Goal: Task Accomplishment & Management: Use online tool/utility

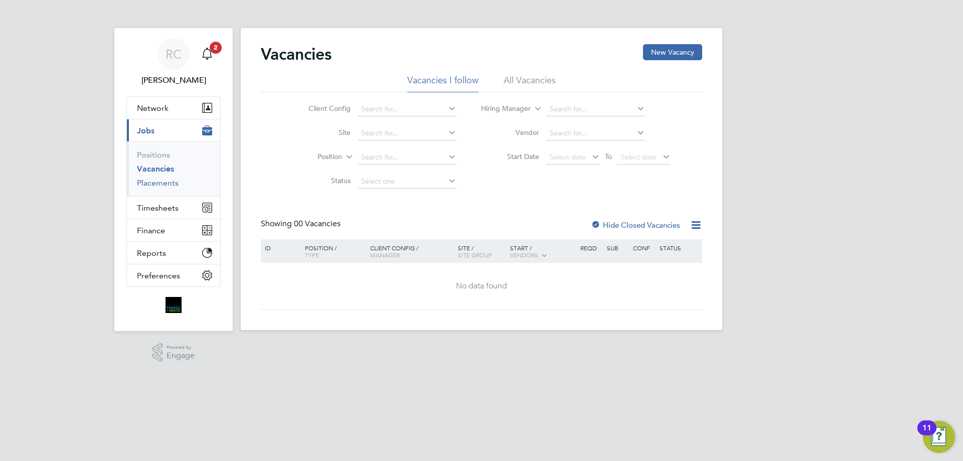
click at [158, 186] on link "Placements" at bounding box center [158, 183] width 42 height 10
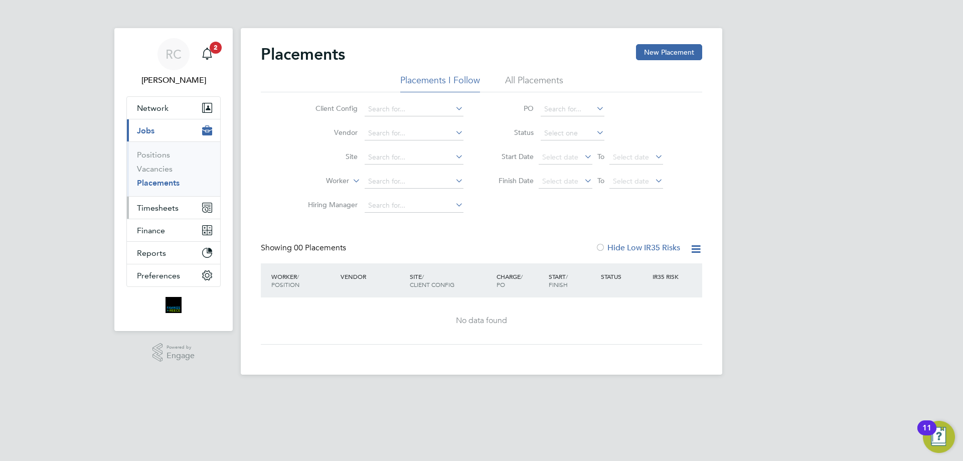
click at [155, 208] on span "Timesheets" at bounding box center [158, 208] width 42 height 10
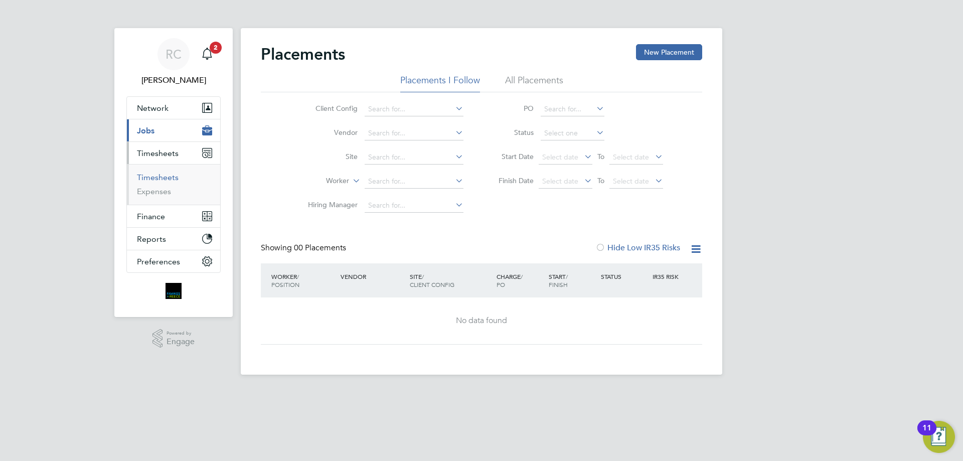
click at [149, 175] on link "Timesheets" at bounding box center [158, 178] width 42 height 10
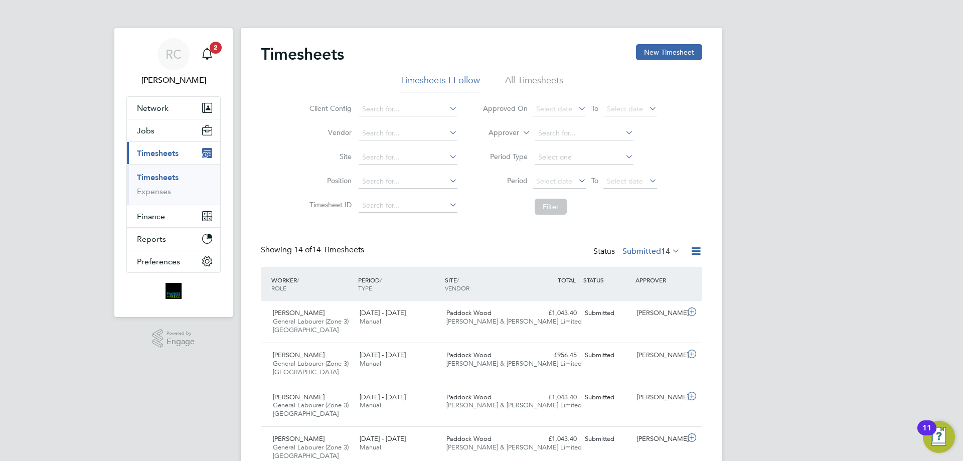
click at [522, 77] on li "All Timesheets" at bounding box center [534, 83] width 58 height 18
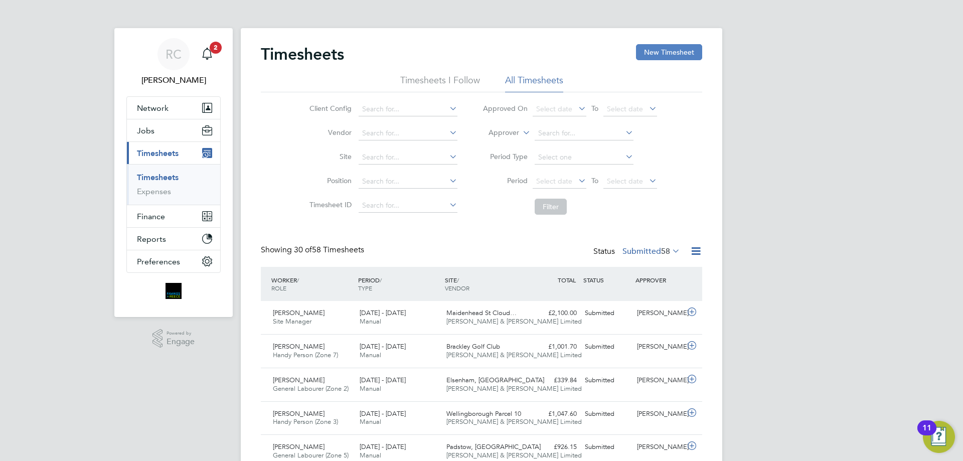
click at [673, 50] on button "New Timesheet" at bounding box center [669, 52] width 66 height 16
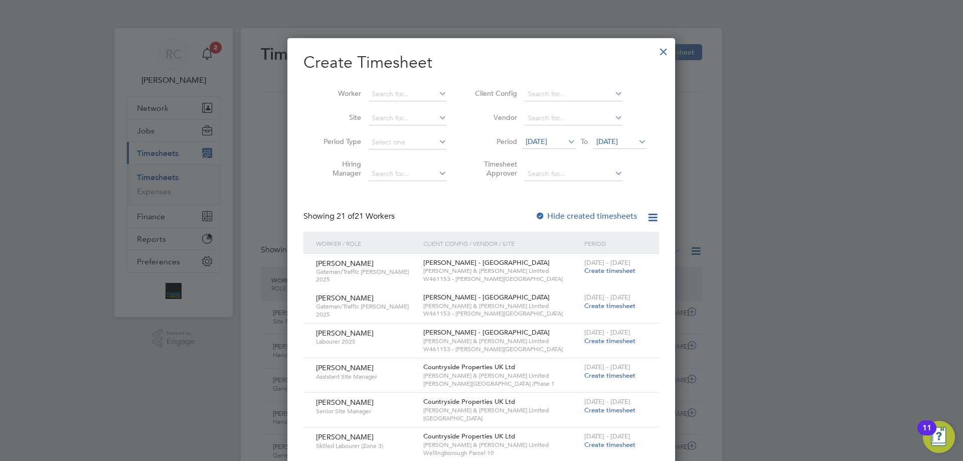
click at [544, 214] on div at bounding box center [540, 217] width 10 height 10
click at [393, 91] on input at bounding box center [407, 94] width 79 height 14
click at [400, 132] on li "Dim [PERSON_NAME]" at bounding box center [410, 134] width 84 height 14
type input "[PERSON_NAME]"
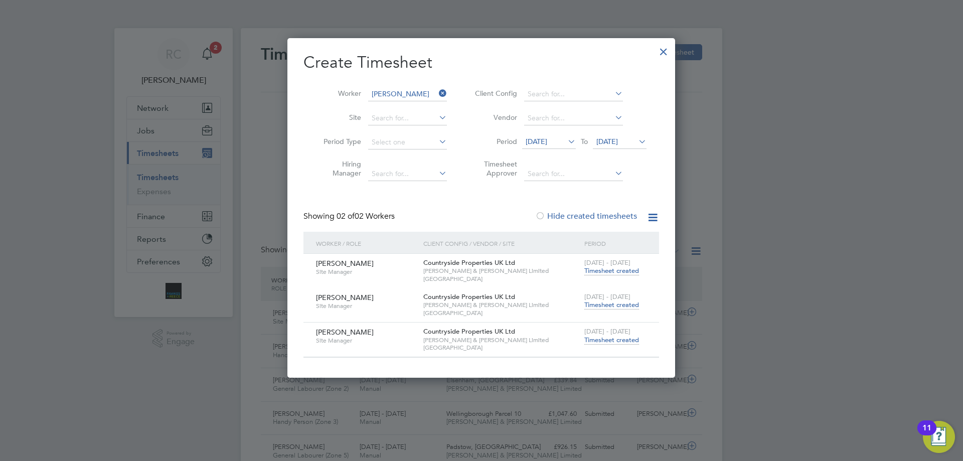
click at [624, 341] on span "Timesheet created" at bounding box center [611, 340] width 55 height 9
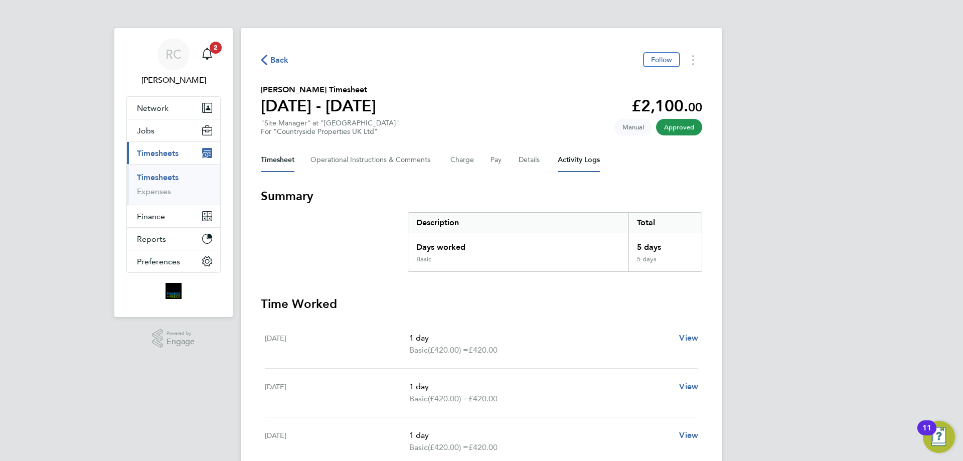
click at [577, 161] on Logs-tab "Activity Logs" at bounding box center [579, 160] width 42 height 24
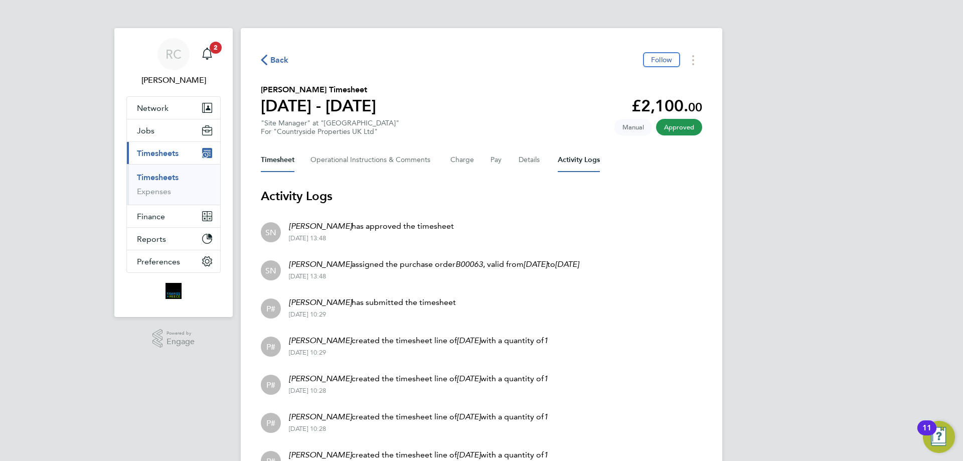
click at [282, 155] on button "Timesheet" at bounding box center [278, 160] width 34 height 24
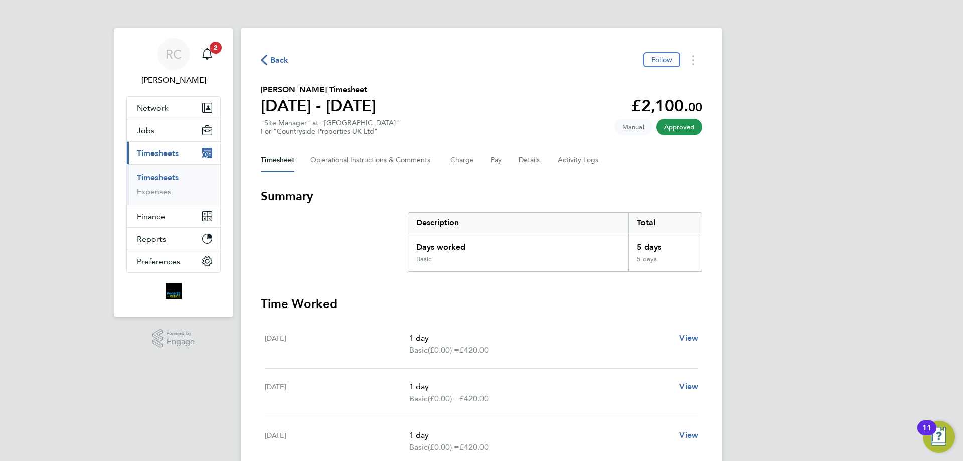
click at [168, 179] on link "Timesheets" at bounding box center [158, 178] width 42 height 10
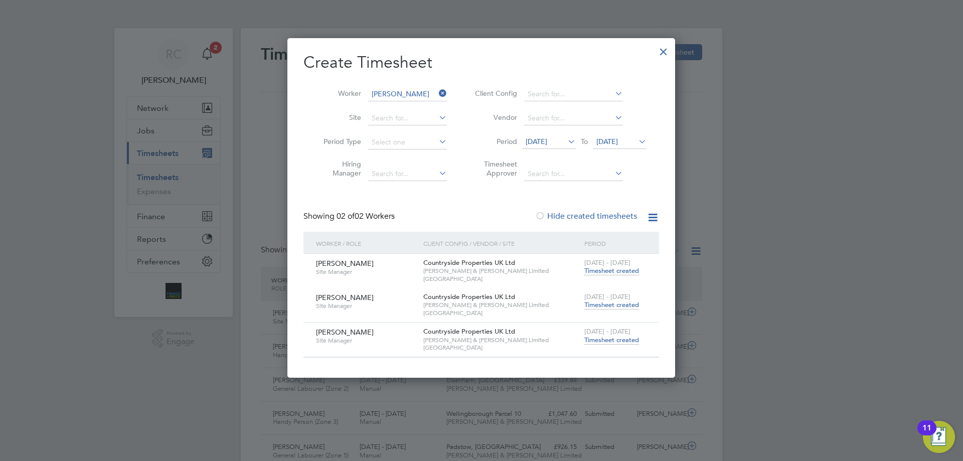
click at [605, 271] on span "Timesheet created" at bounding box center [611, 270] width 55 height 9
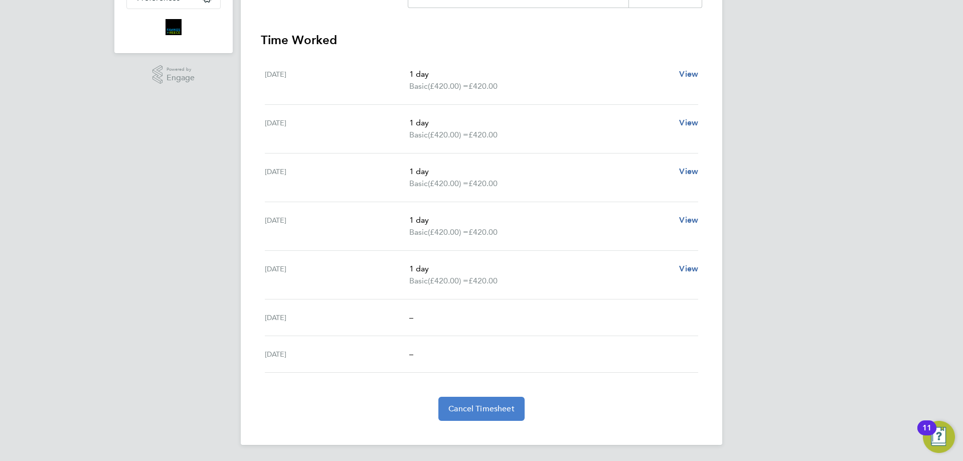
click at [475, 412] on span "Cancel Timesheet" at bounding box center [481, 409] width 66 height 10
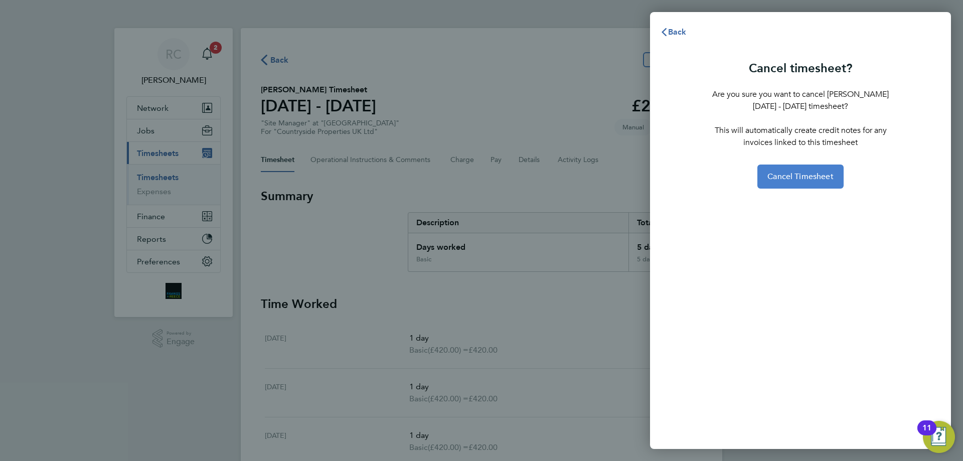
click at [797, 177] on span "Cancel Timesheet" at bounding box center [800, 177] width 66 height 10
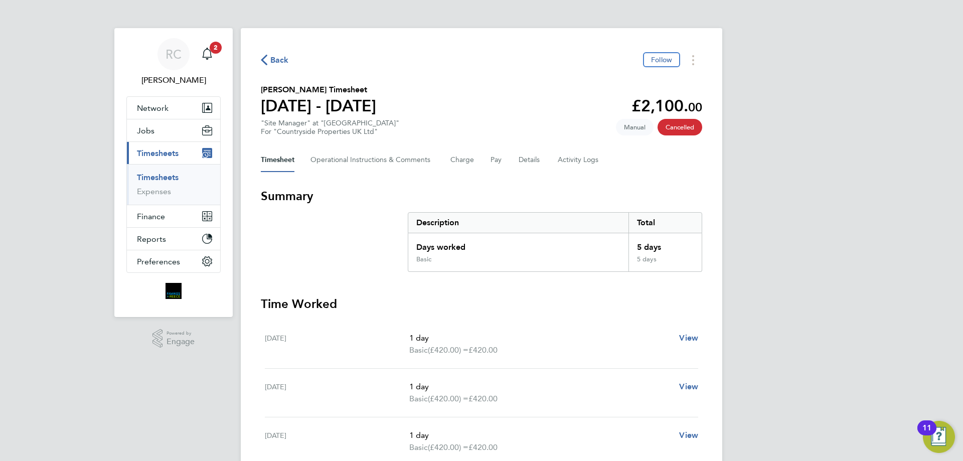
click at [147, 175] on link "Timesheets" at bounding box center [158, 178] width 42 height 10
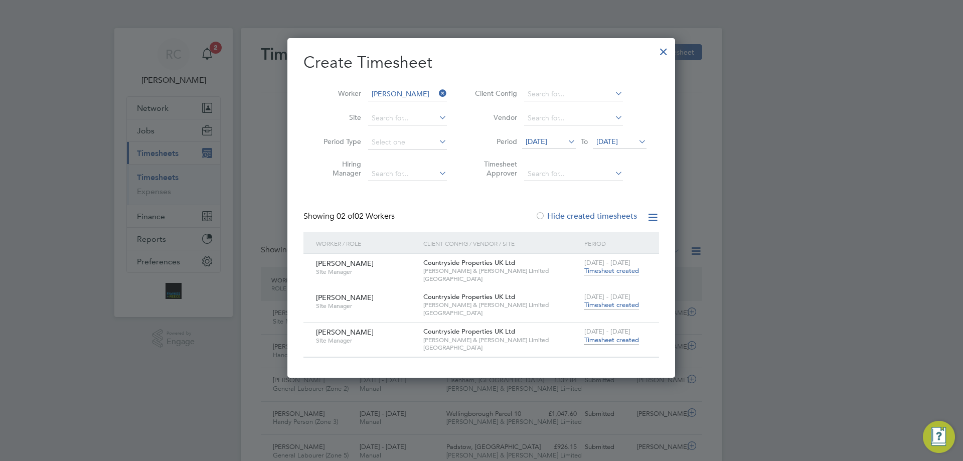
click at [599, 305] on span "Timesheet created" at bounding box center [611, 304] width 55 height 9
